Goal: Communication & Community: Answer question/provide support

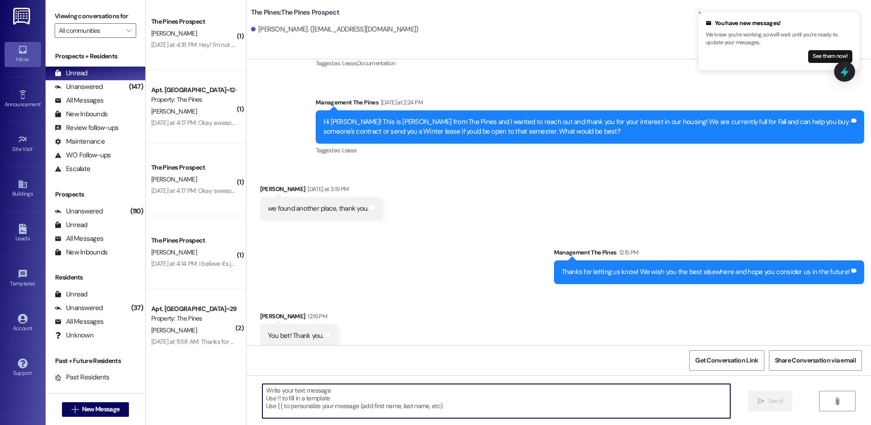
scroll to position [442, 0]
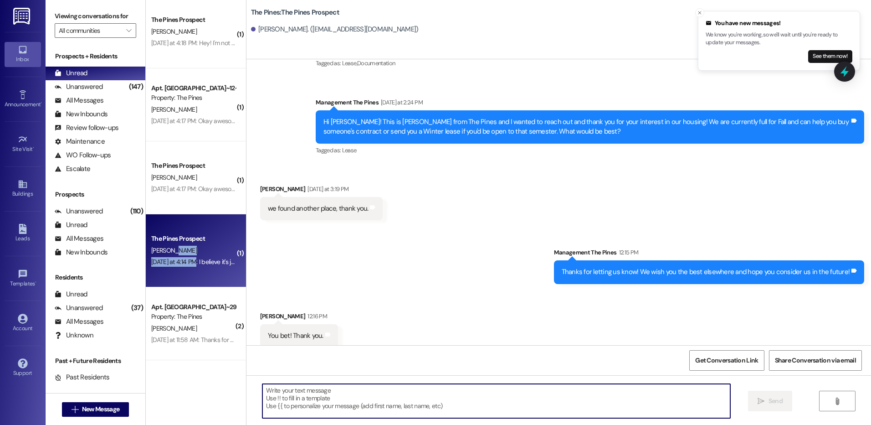
click at [187, 256] on div "The Pines Prospect [PERSON_NAME] [DATE] at 4:14 PM: I believe it's just [PERSON…" at bounding box center [196, 250] width 100 height 73
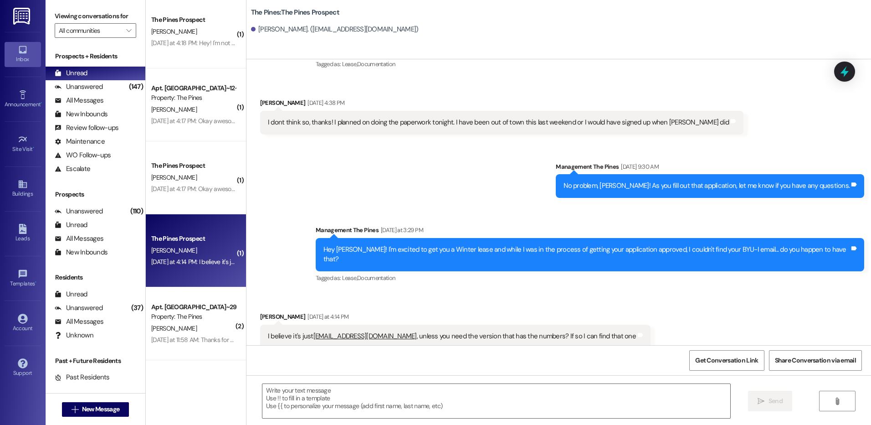
scroll to position [76, 0]
click at [476, 395] on textarea at bounding box center [495, 401] width 467 height 34
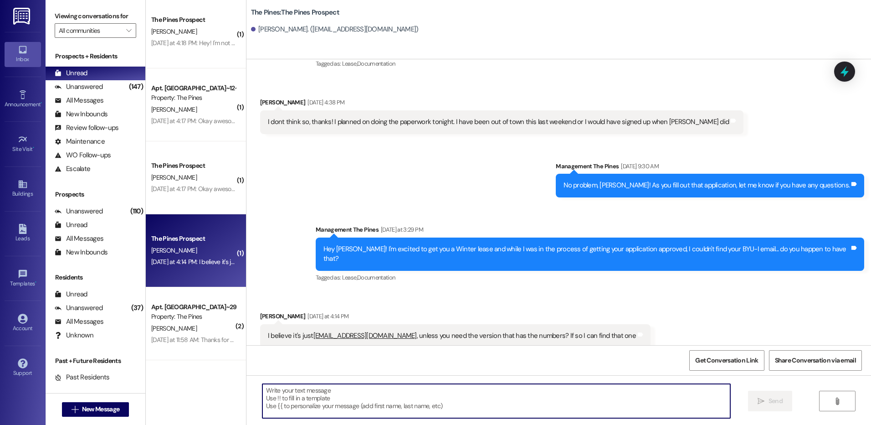
type textarea "t"
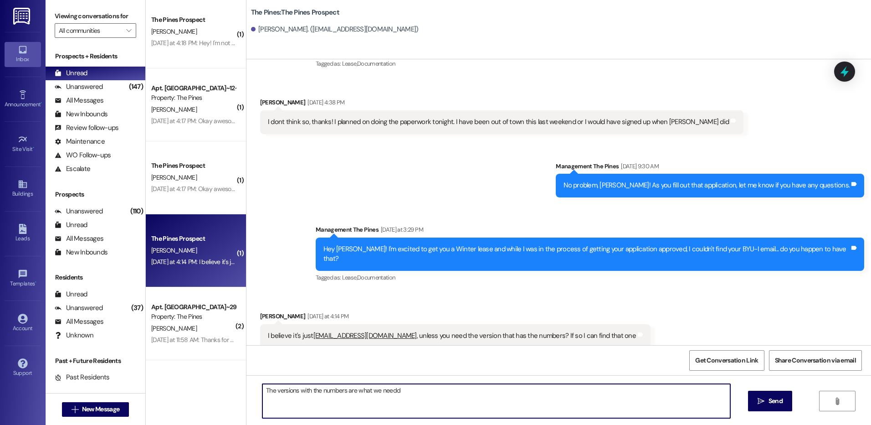
type textarea "The versions with the numbers are what we need"
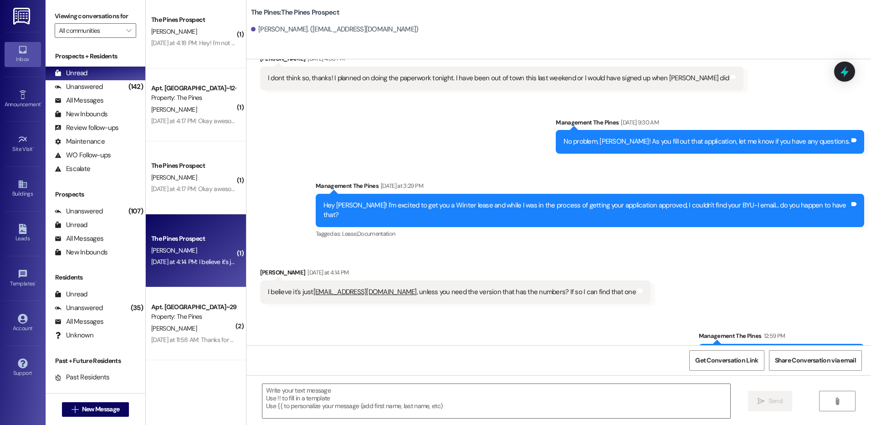
scroll to position [139, 0]
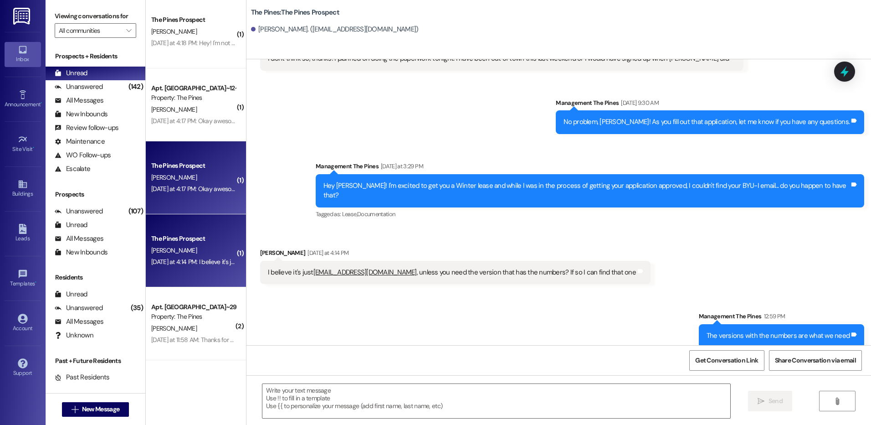
click at [214, 162] on div "The Pines Prospect" at bounding box center [193, 166] width 84 height 10
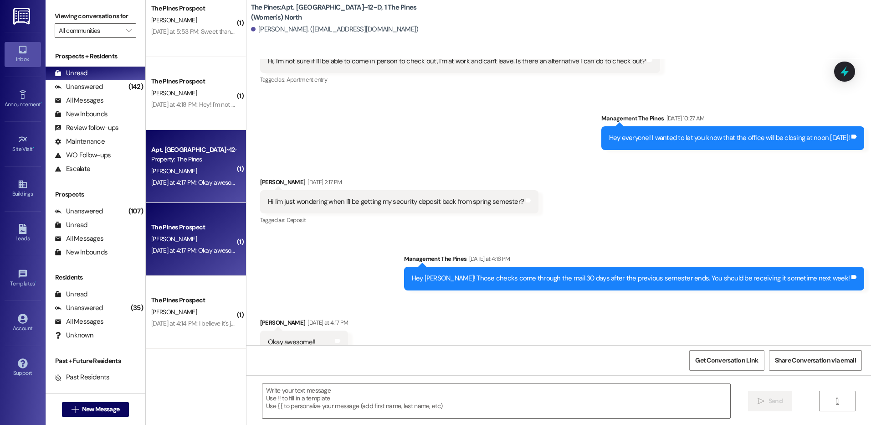
scroll to position [305, 0]
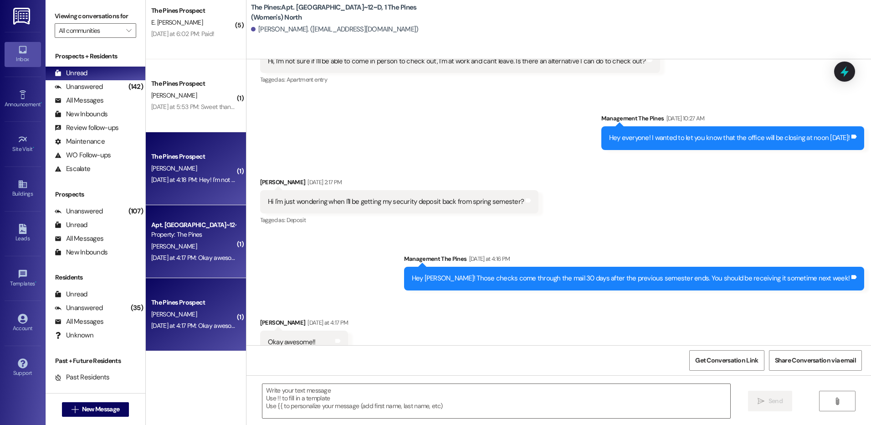
click at [195, 154] on div "The Pines Prospect" at bounding box center [193, 157] width 84 height 10
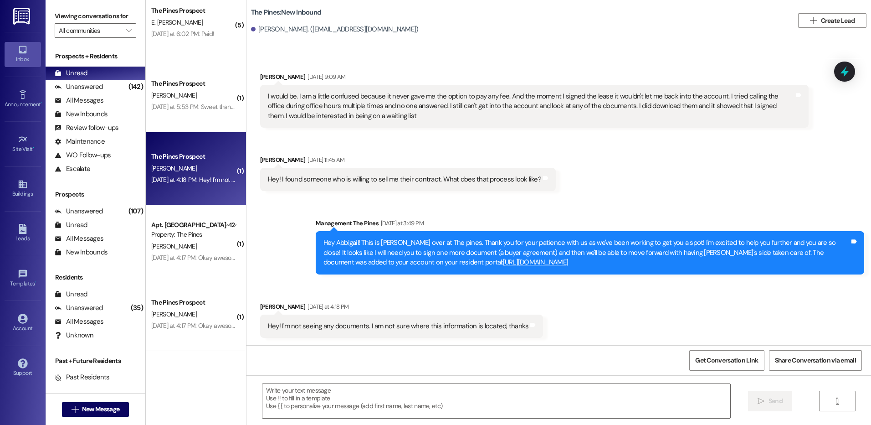
scroll to position [5754, 0]
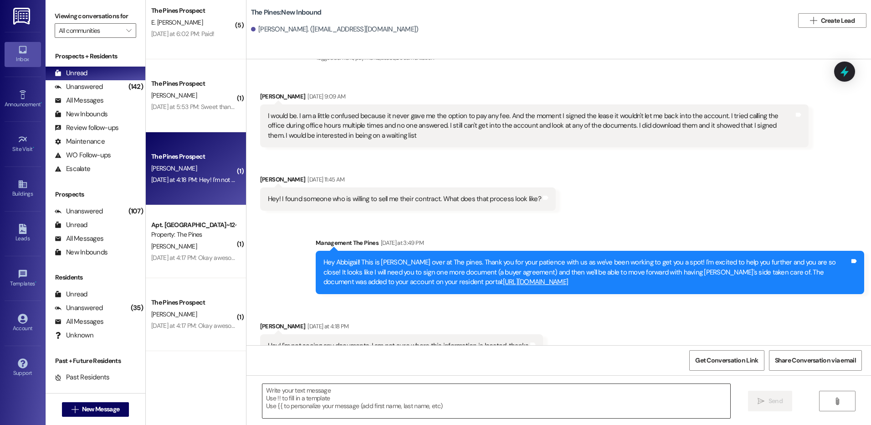
click at [531, 397] on textarea at bounding box center [495, 401] width 467 height 34
click at [99, 412] on span "New Message" at bounding box center [100, 409] width 37 height 10
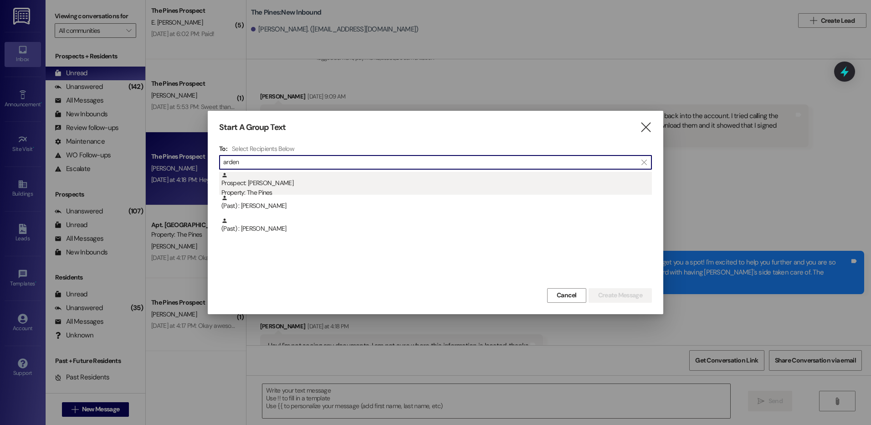
type input "arden"
click at [392, 187] on div "Prospect: [PERSON_NAME] Property: The Pines" at bounding box center [436, 185] width 430 height 26
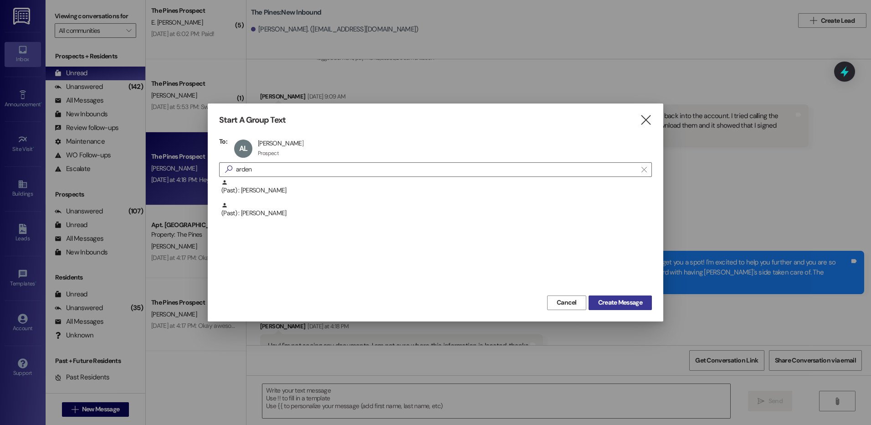
click at [627, 297] on button "Create Message" at bounding box center [620, 302] width 63 height 15
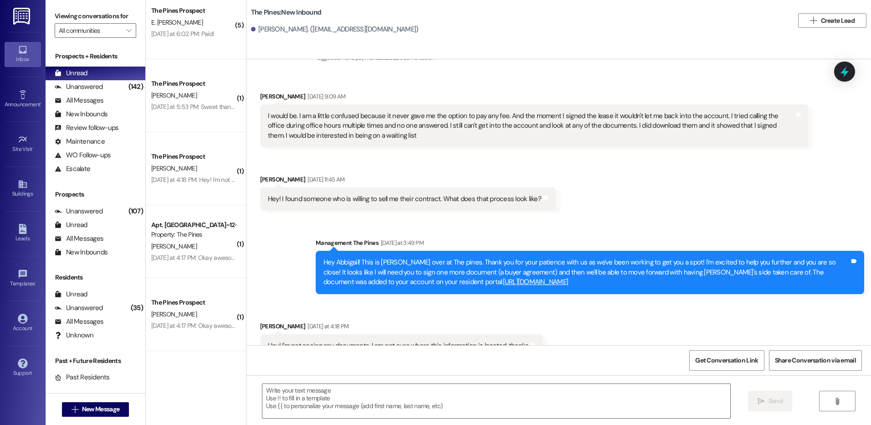
scroll to position [770, 0]
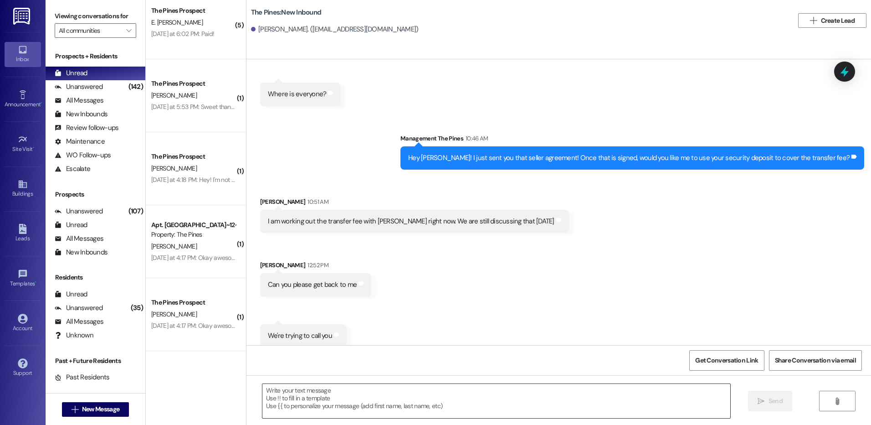
click at [403, 391] on textarea at bounding box center [495, 401] width 467 height 34
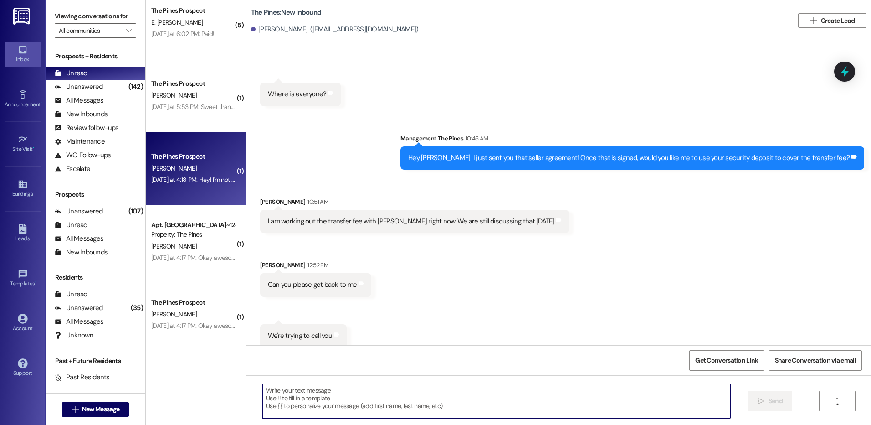
scroll to position [260, 0]
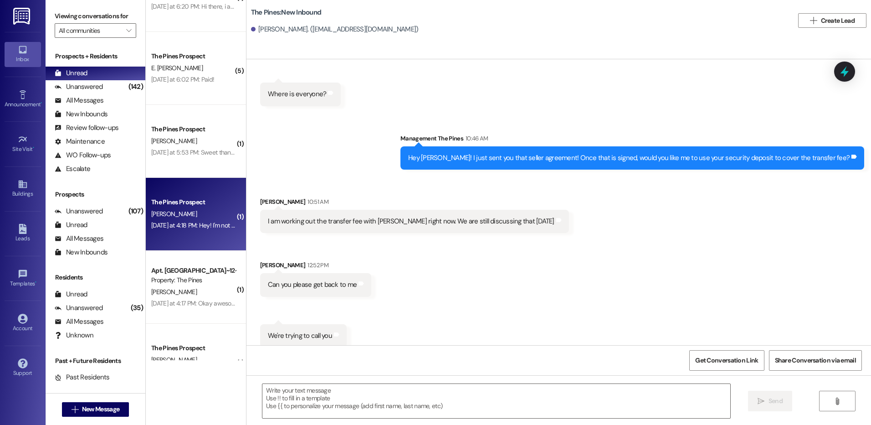
click at [200, 204] on div "The Pines Prospect" at bounding box center [193, 202] width 84 height 10
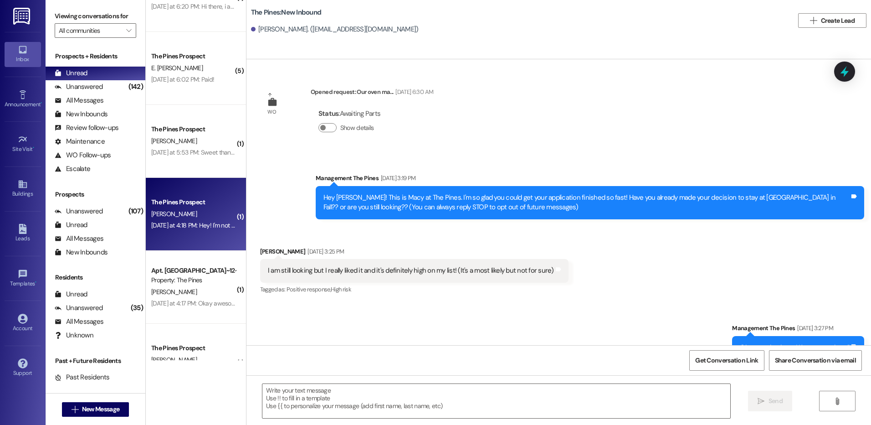
scroll to position [5754, 0]
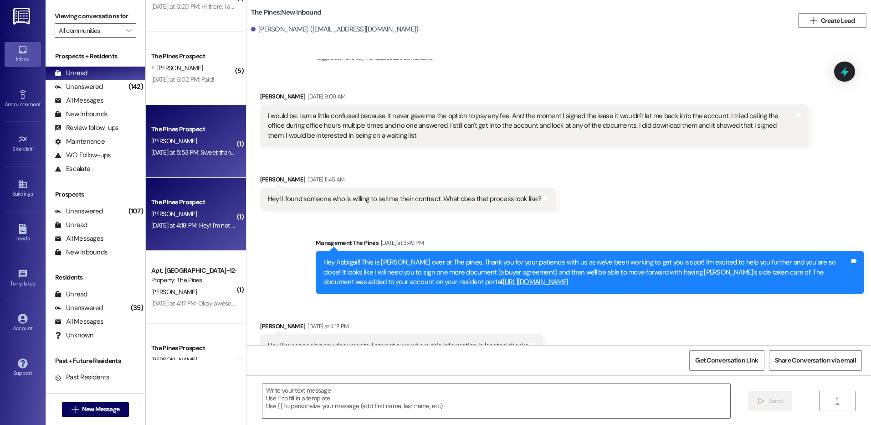
click at [188, 145] on div "[PERSON_NAME]" at bounding box center [193, 140] width 86 height 11
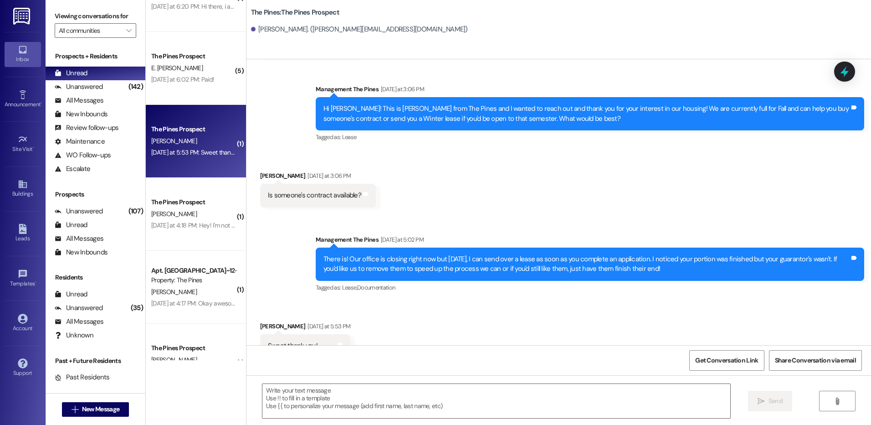
scroll to position [169, 0]
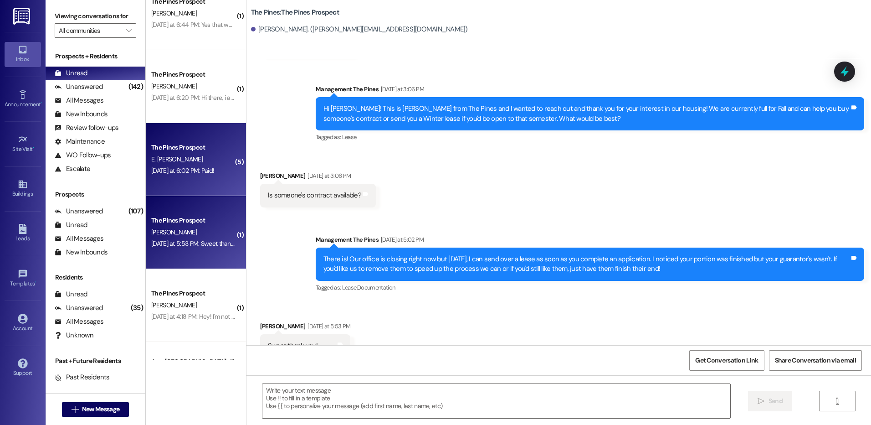
click at [186, 154] on div "E. [PERSON_NAME]" at bounding box center [193, 159] width 86 height 11
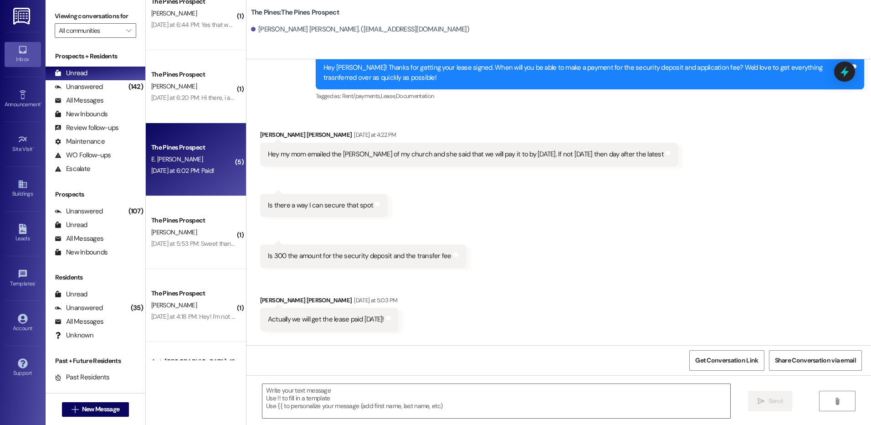
scroll to position [187, 0]
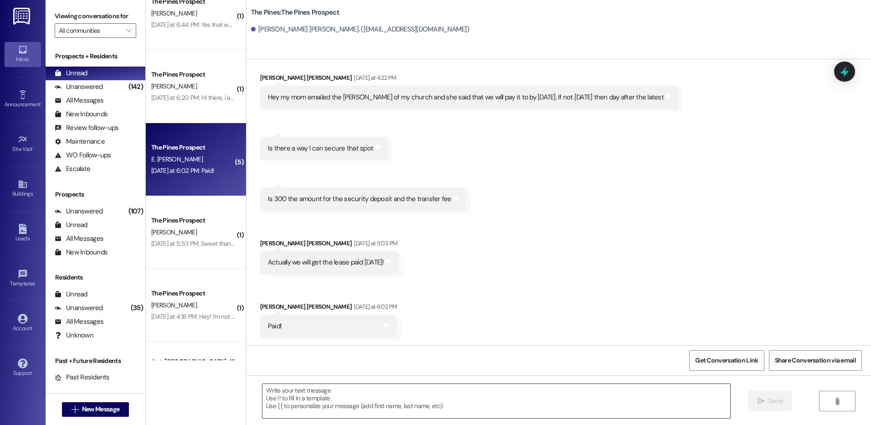
click at [610, 405] on textarea at bounding box center [495, 401] width 467 height 34
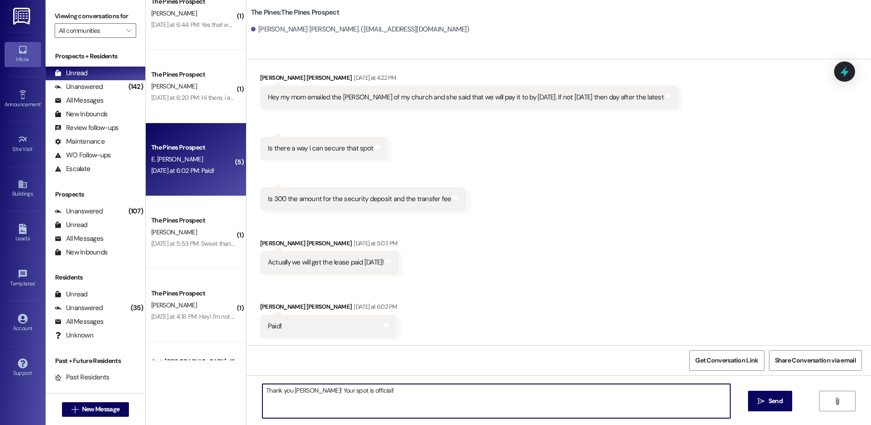
type textarea "Thank you [PERSON_NAME]! Your spot is official!!"
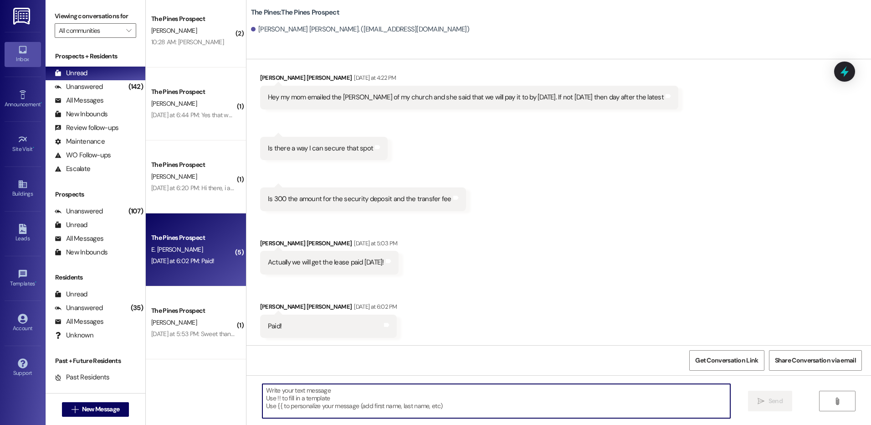
scroll to position [77, 0]
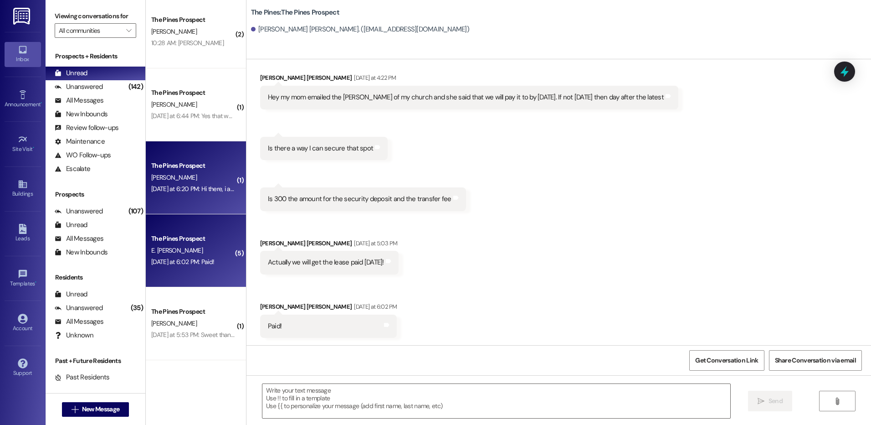
click at [179, 176] on div "[PERSON_NAME]" at bounding box center [193, 177] width 86 height 11
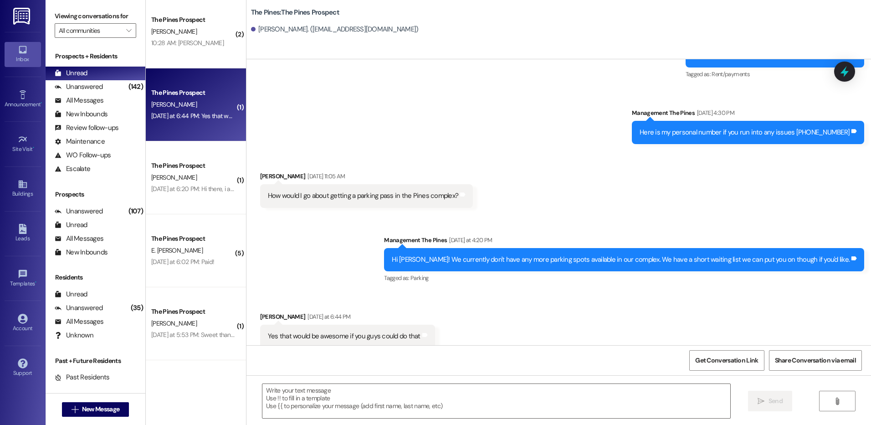
scroll to position [447, 0]
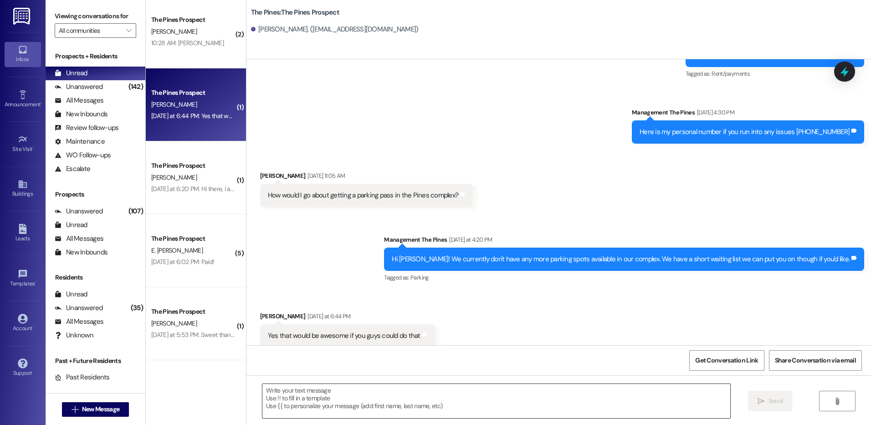
click at [533, 406] on textarea at bounding box center [495, 401] width 467 height 34
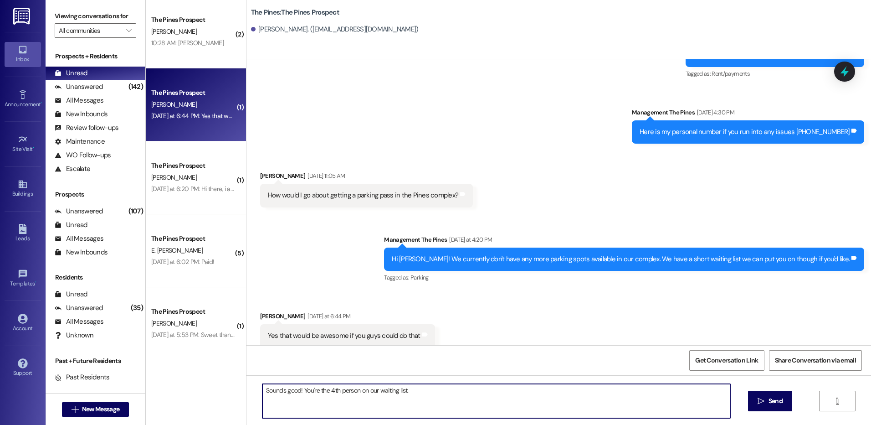
click at [429, 390] on textarea "Sounds good! You're the 4th person on our waiting list." at bounding box center [495, 401] width 467 height 34
click at [373, 393] on textarea "Sounds good! You're the 4th person on our waiting list." at bounding box center [495, 401] width 467 height 34
type textarea "Sounds good! You're the 4th person on the waiting list."
click at [409, 392] on textarea "Sounds good! You're the 4th person on the waiting list." at bounding box center [495, 401] width 467 height 34
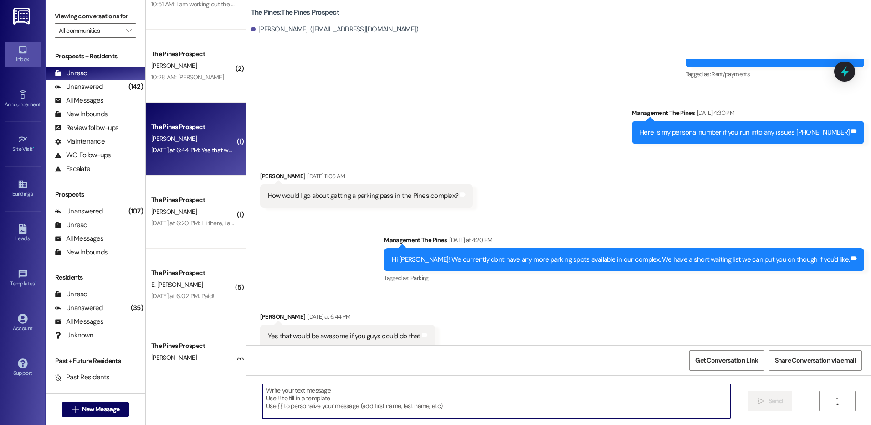
scroll to position [0, 0]
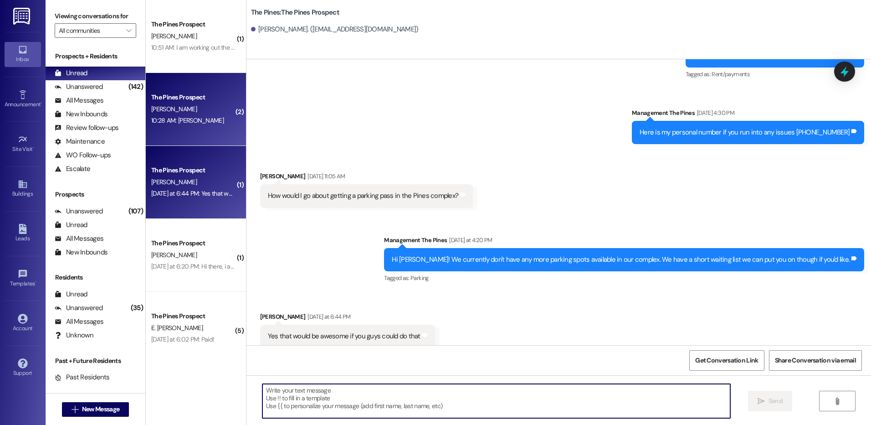
click at [199, 132] on div "The Pines Prospect [PERSON_NAME] 10:28 AM: [PERSON_NAME] 10:28 AM: [PERSON_NAME]" at bounding box center [196, 109] width 100 height 73
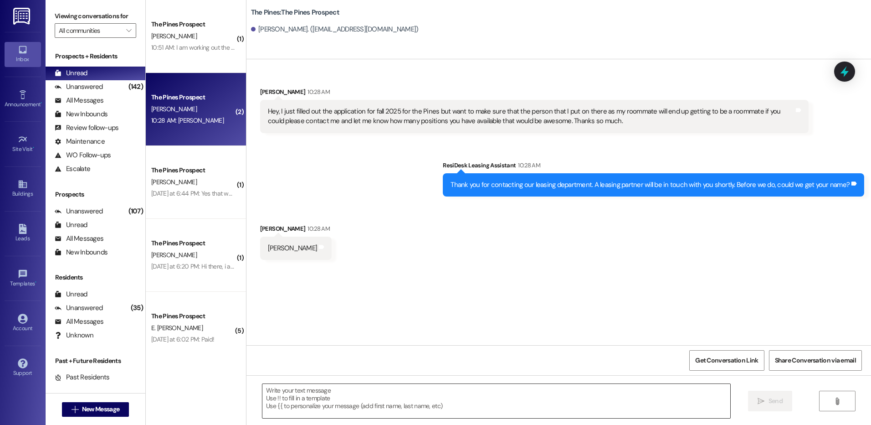
click at [562, 396] on textarea at bounding box center [495, 401] width 467 height 34
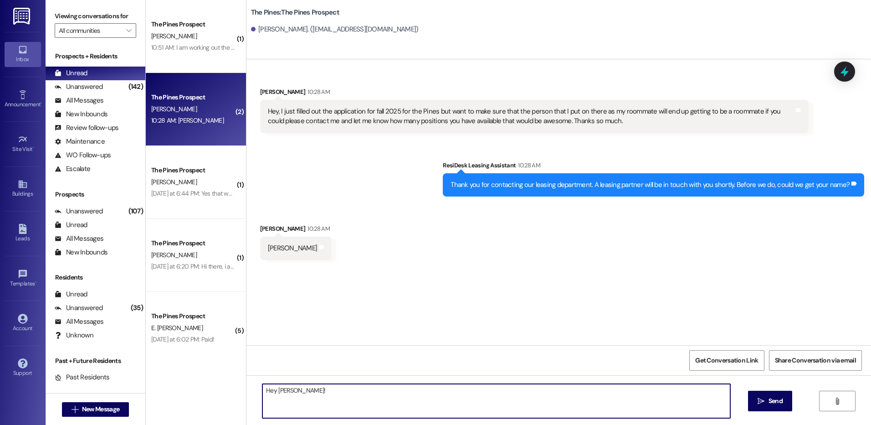
type textarea "Hey [PERSON_NAME]!"
